Goal: Download file/media

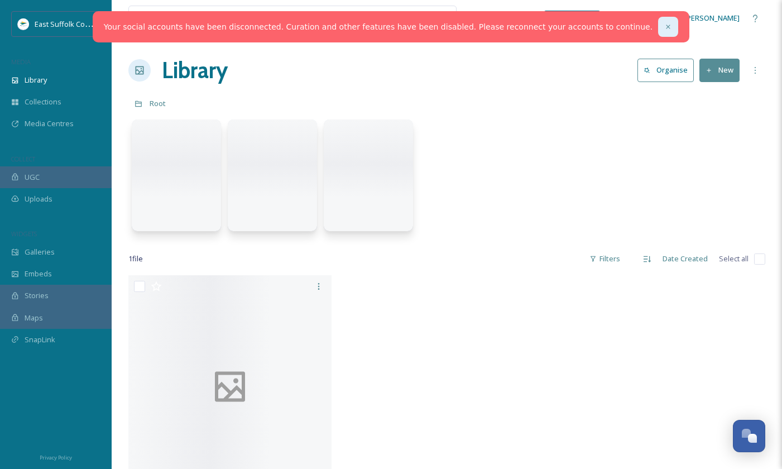
click at [664, 27] on icon at bounding box center [668, 27] width 8 height 8
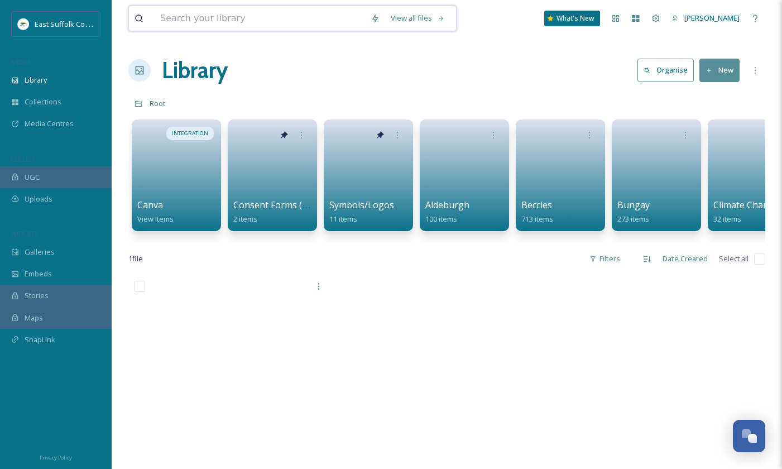
click at [194, 18] on input at bounding box center [260, 18] width 210 height 25
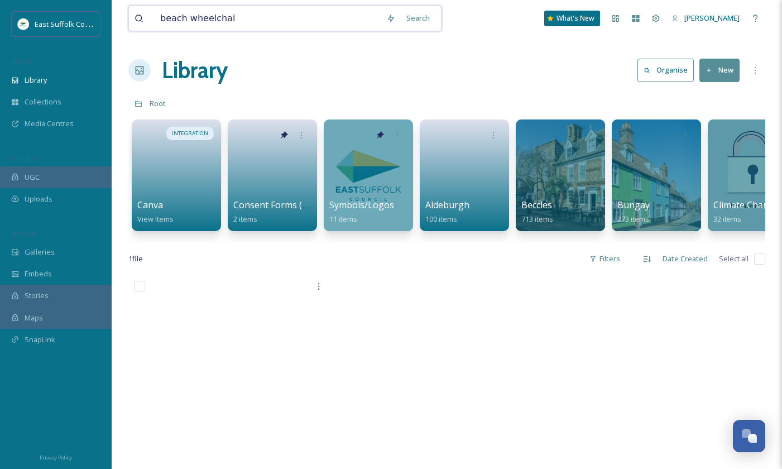
type input "beach wheelchair"
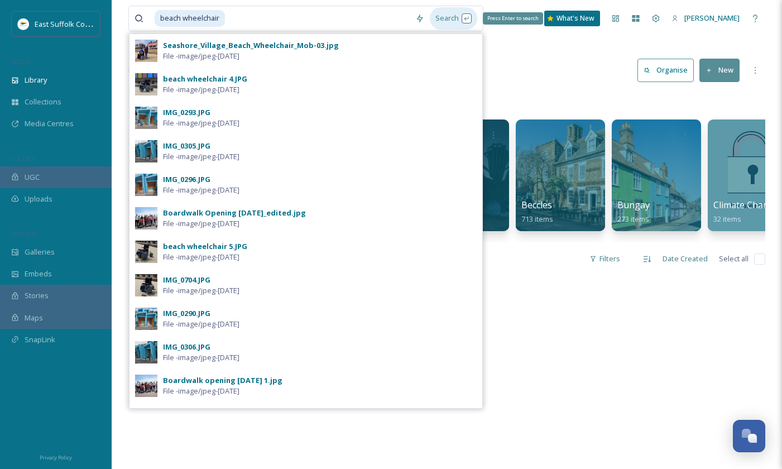
click at [447, 17] on div "Search Press Enter to search" at bounding box center [453, 18] width 47 height 22
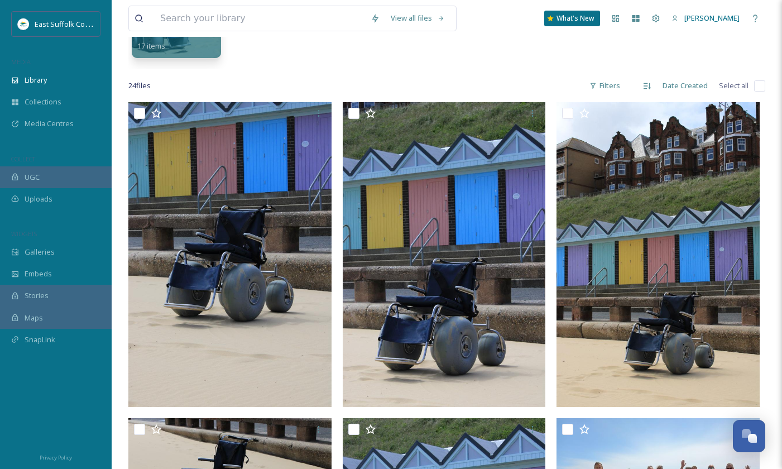
scroll to position [151, 0]
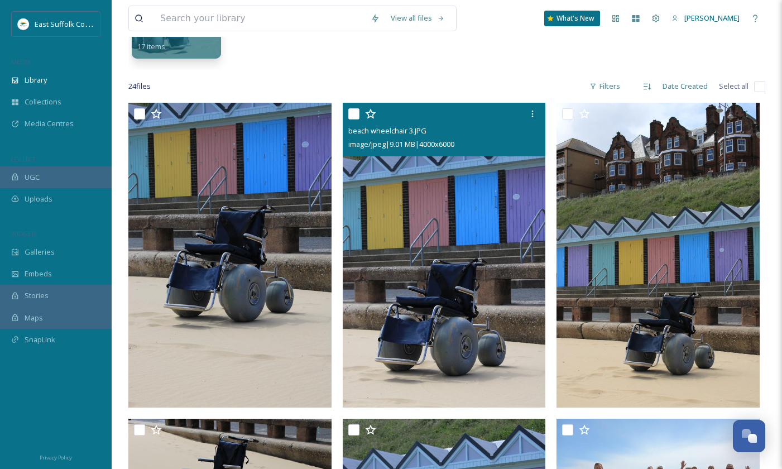
click at [433, 250] on img at bounding box center [444, 255] width 203 height 305
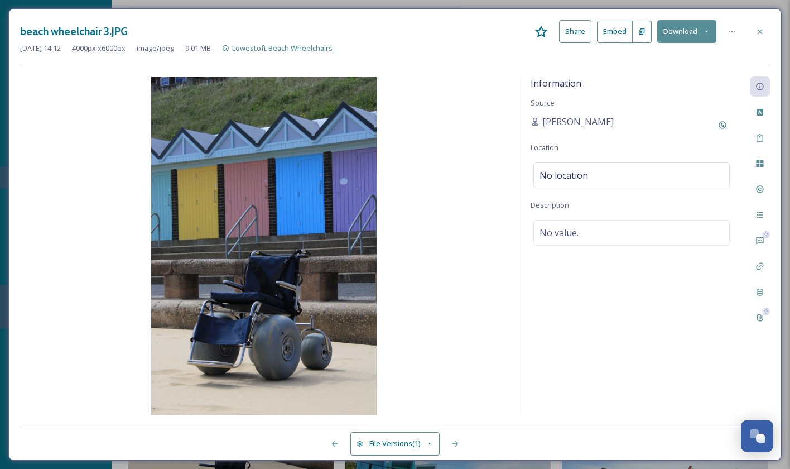
click at [687, 31] on button "Download" at bounding box center [687, 31] width 59 height 23
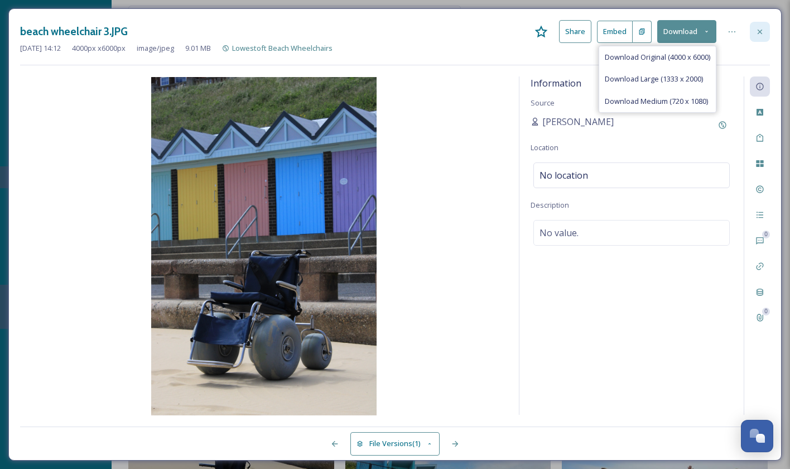
click at [765, 31] on div at bounding box center [760, 32] width 20 height 20
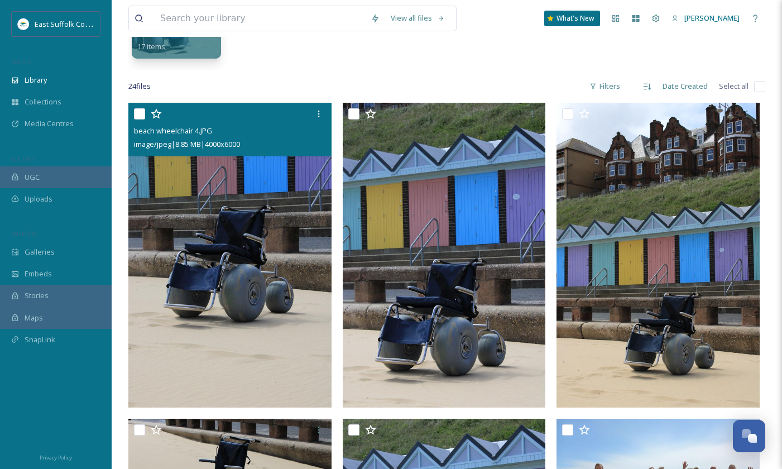
click at [219, 251] on img at bounding box center [229, 255] width 203 height 305
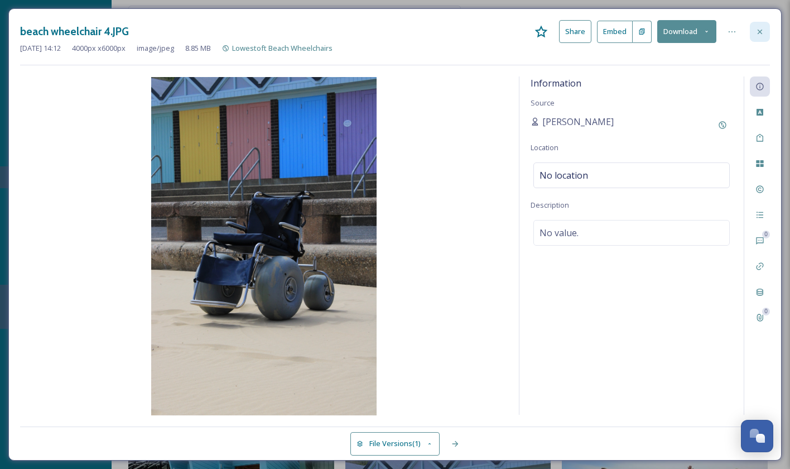
click at [760, 31] on icon at bounding box center [760, 31] width 4 height 4
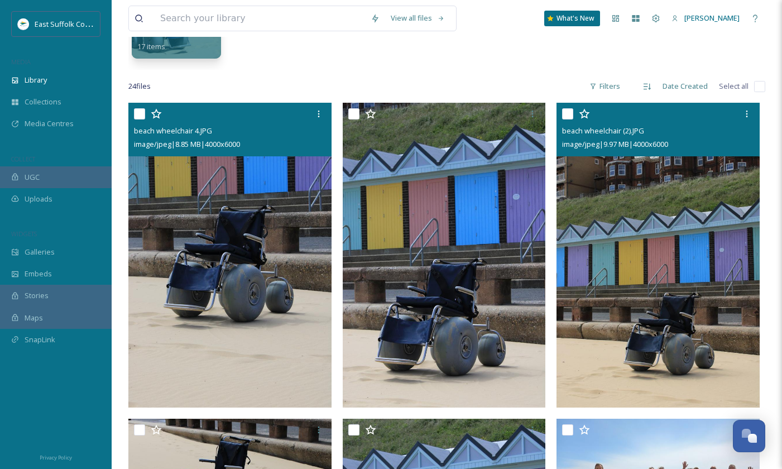
click at [643, 304] on img at bounding box center [658, 255] width 203 height 305
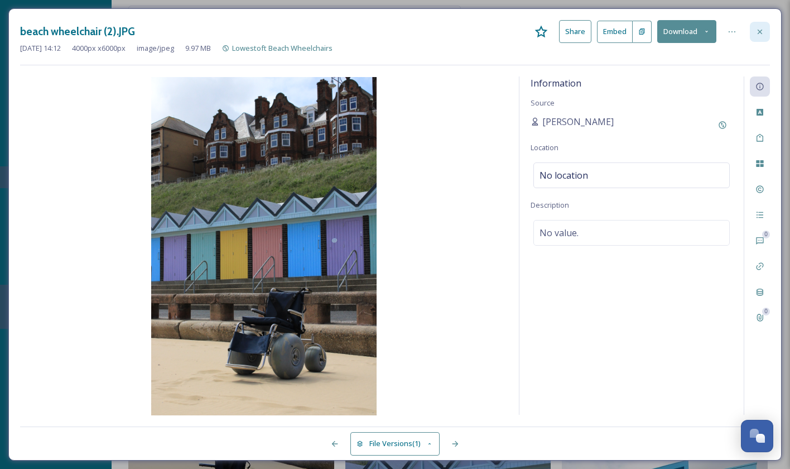
click at [763, 30] on icon at bounding box center [760, 31] width 9 height 9
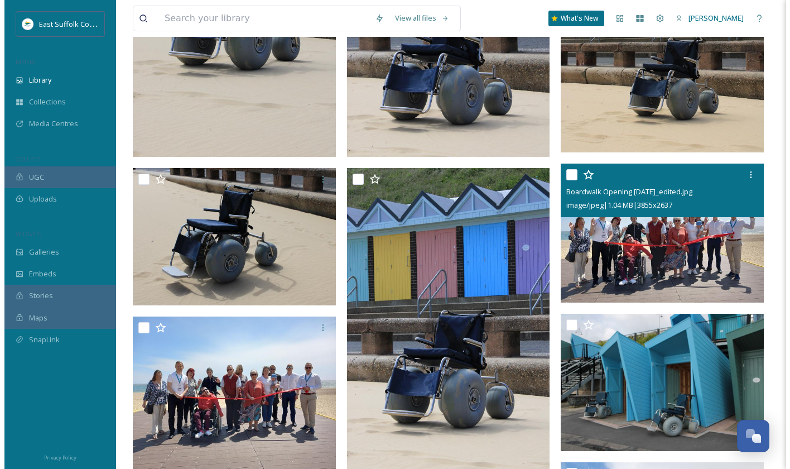
scroll to position [430, 0]
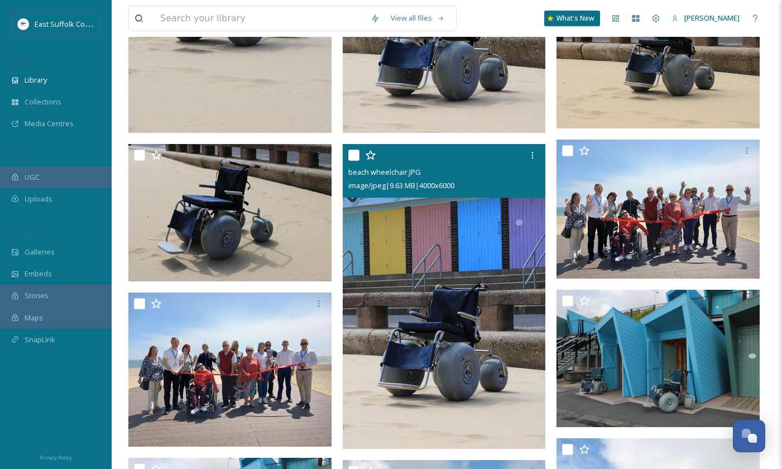
click at [405, 255] on img at bounding box center [444, 296] width 203 height 305
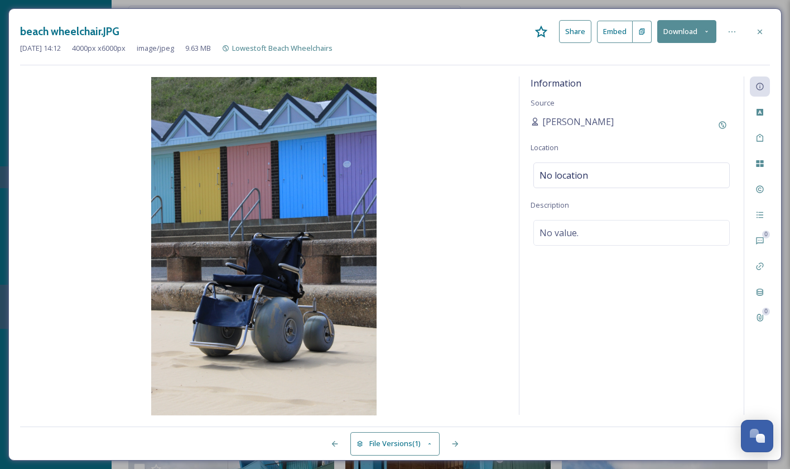
click at [680, 30] on button "Download" at bounding box center [687, 31] width 59 height 23
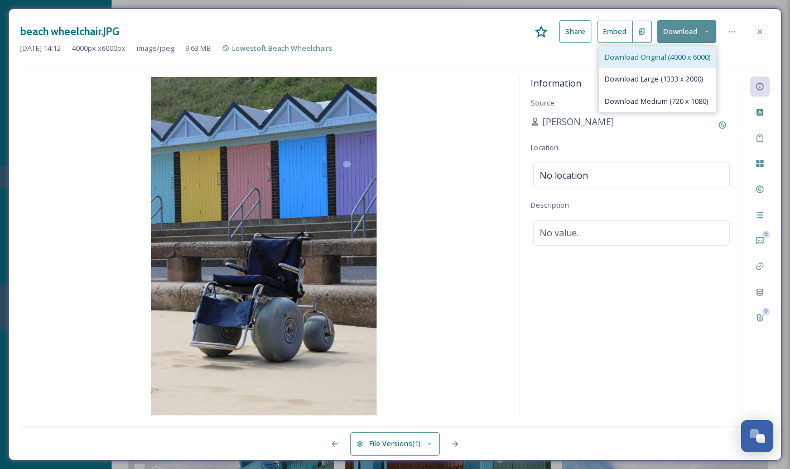
click at [666, 61] on span "Download Original (4000 x 6000)" at bounding box center [658, 57] width 106 height 11
